Goal: Task Accomplishment & Management: Complete application form

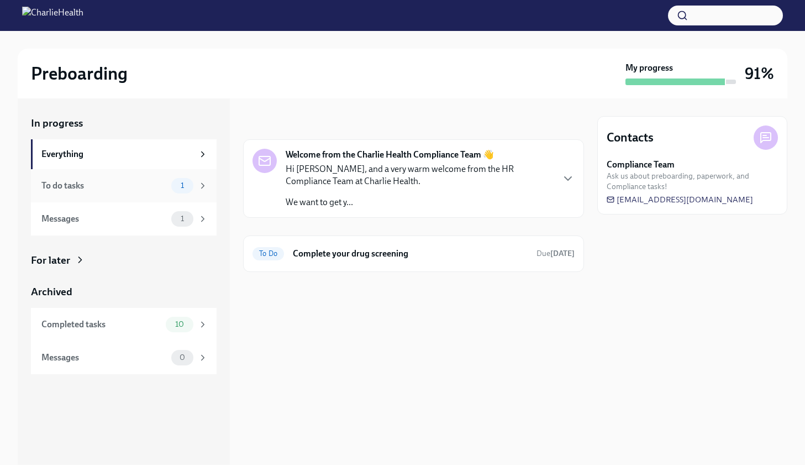
click at [125, 190] on div "To do tasks" at bounding box center [103, 186] width 125 height 12
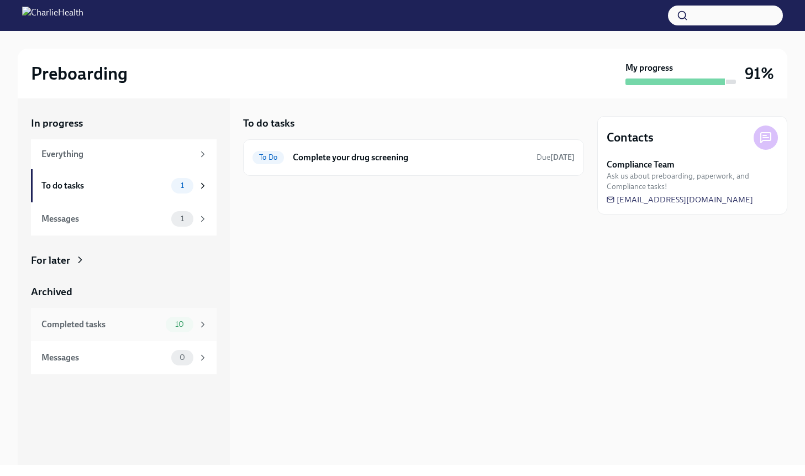
click at [145, 328] on div "Completed tasks" at bounding box center [101, 324] width 120 height 12
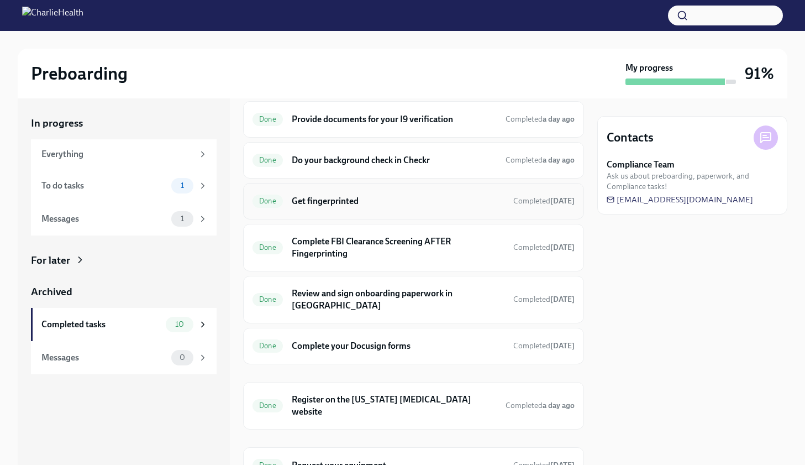
scroll to position [130, 0]
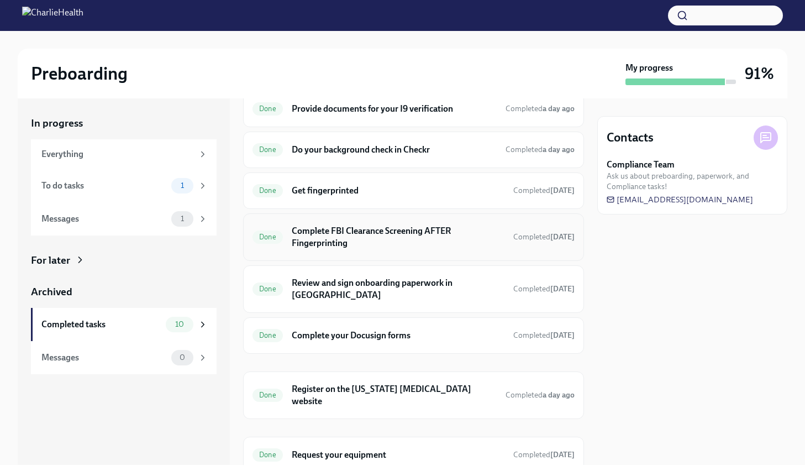
click at [419, 235] on h6 "Complete FBI Clearance Screening AFTER Fingerprinting" at bounding box center [398, 237] width 213 height 24
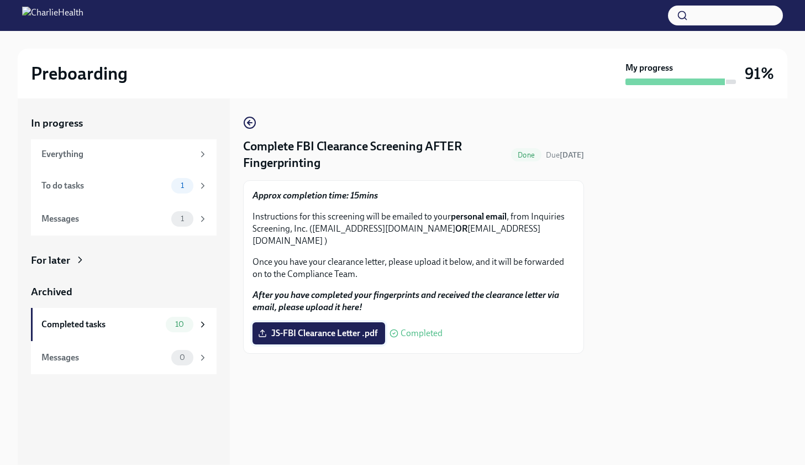
click at [374, 328] on span "JS-FBI Clearance Letter .pdf" at bounding box center [318, 333] width 117 height 11
click at [0, 0] on input "JS-FBI Clearance Letter .pdf" at bounding box center [0, 0] width 0 height 0
click at [337, 328] on span "JS-FBI Clearance Letter .pdf" at bounding box center [318, 333] width 117 height 11
click at [0, 0] on input "JS-FBI Clearance Letter .pdf" at bounding box center [0, 0] width 0 height 0
click at [364, 328] on span "JS-FBI Clearance Letter .pdf" at bounding box center [318, 333] width 117 height 11
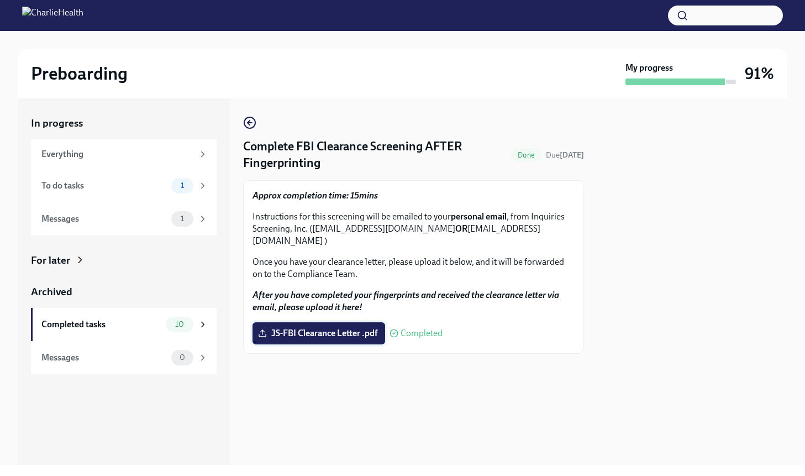
click at [0, 0] on input "JS-FBI Clearance Letter .pdf" at bounding box center [0, 0] width 0 height 0
click at [137, 172] on div "To do tasks 1" at bounding box center [124, 185] width 186 height 33
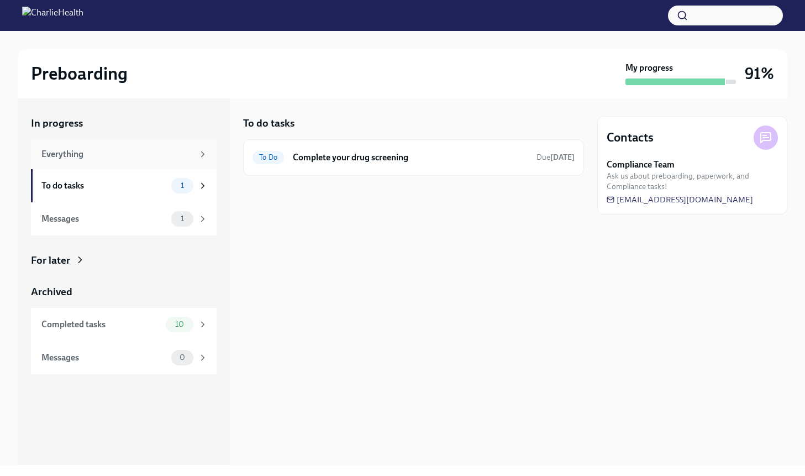
click at [102, 164] on div "Everything" at bounding box center [124, 154] width 186 height 30
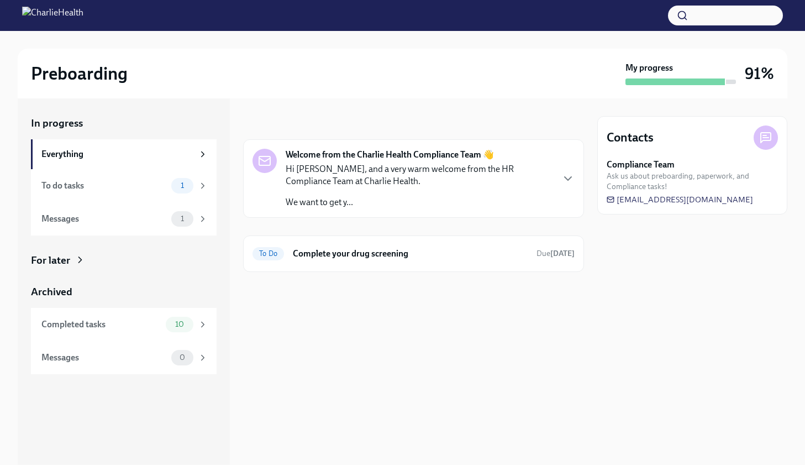
click at [83, 261] on icon at bounding box center [80, 259] width 11 height 11
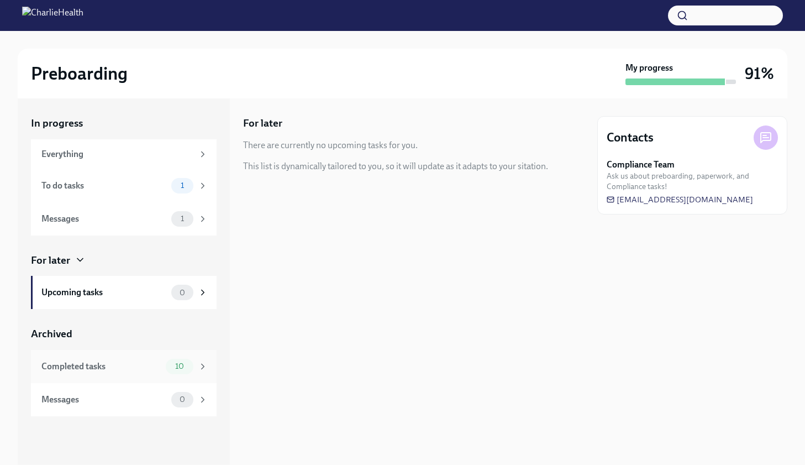
click at [188, 371] on div "10" at bounding box center [180, 366] width 28 height 15
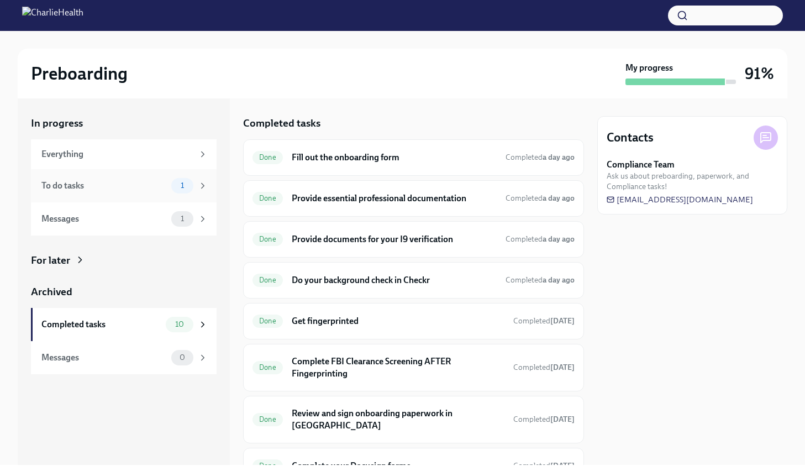
click at [96, 191] on div "To do tasks" at bounding box center [103, 186] width 125 height 12
